Goal: Learn about a topic

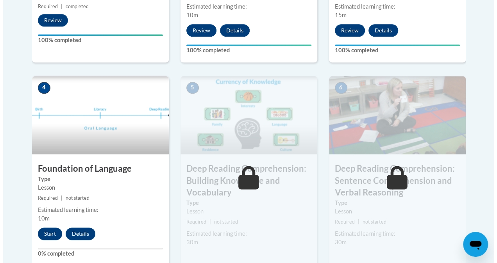
scroll to position [402, 0]
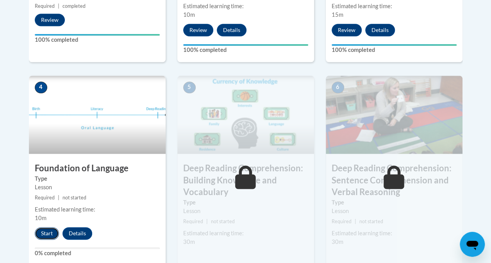
click at [46, 234] on button "Start" at bounding box center [47, 233] width 24 height 13
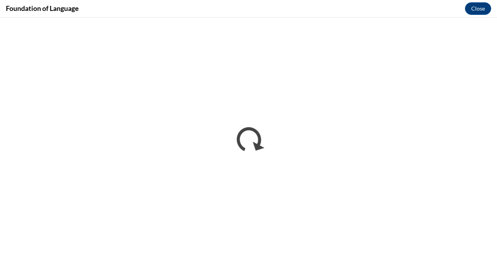
scroll to position [0, 0]
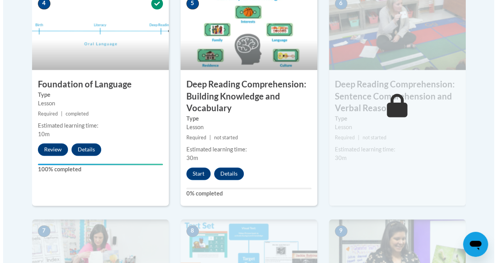
scroll to position [487, 0]
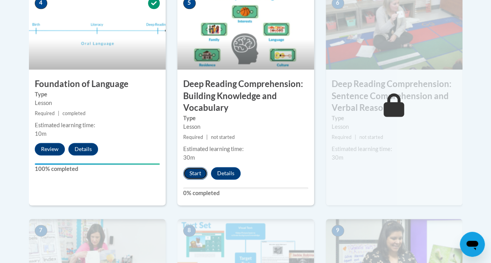
click at [198, 173] on button "Start" at bounding box center [195, 173] width 24 height 13
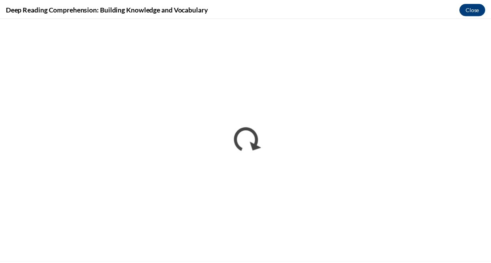
scroll to position [0, 0]
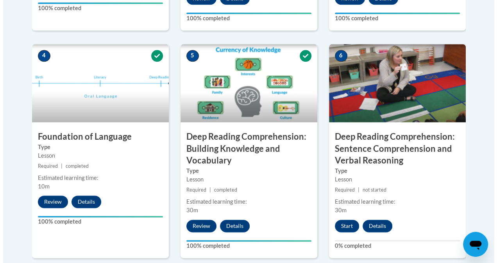
scroll to position [448, 0]
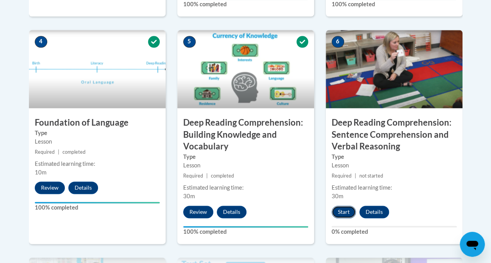
click at [346, 209] on button "Start" at bounding box center [344, 212] width 24 height 13
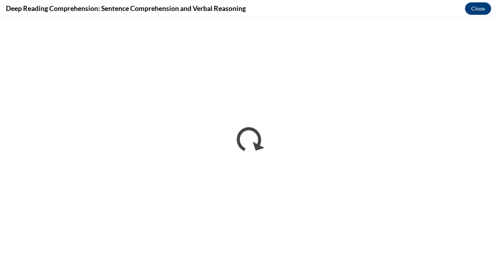
scroll to position [0, 0]
